Goal: Contribute content

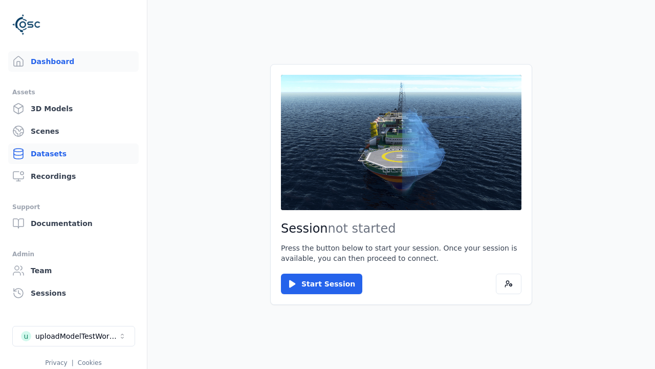
click at [73, 154] on link "Datasets" at bounding box center [73, 153] width 131 height 20
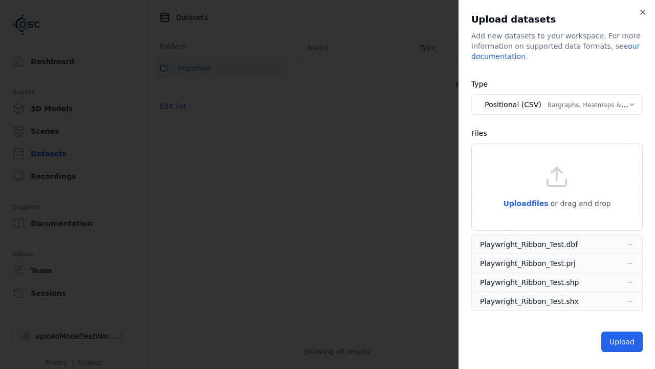
click at [557, 104] on button "Positional (CSV) Bargraphs, Heatmaps & Pins" at bounding box center [556, 104] width 171 height 20
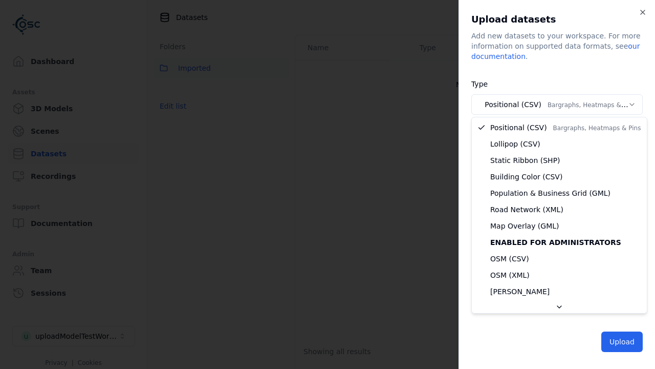
select select "*****"
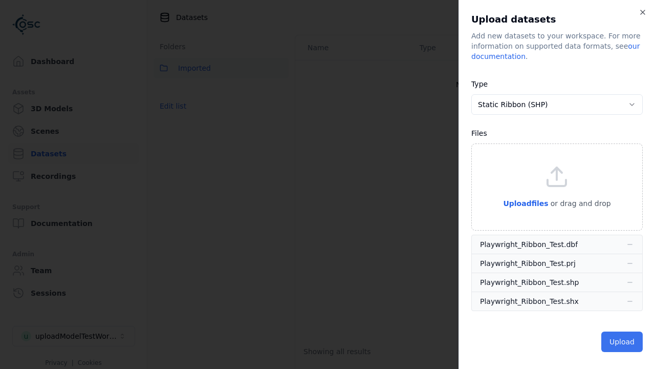
click at [623, 341] on button "Upload" at bounding box center [621, 341] width 41 height 20
